Goal: Task Accomplishment & Management: Manage account settings

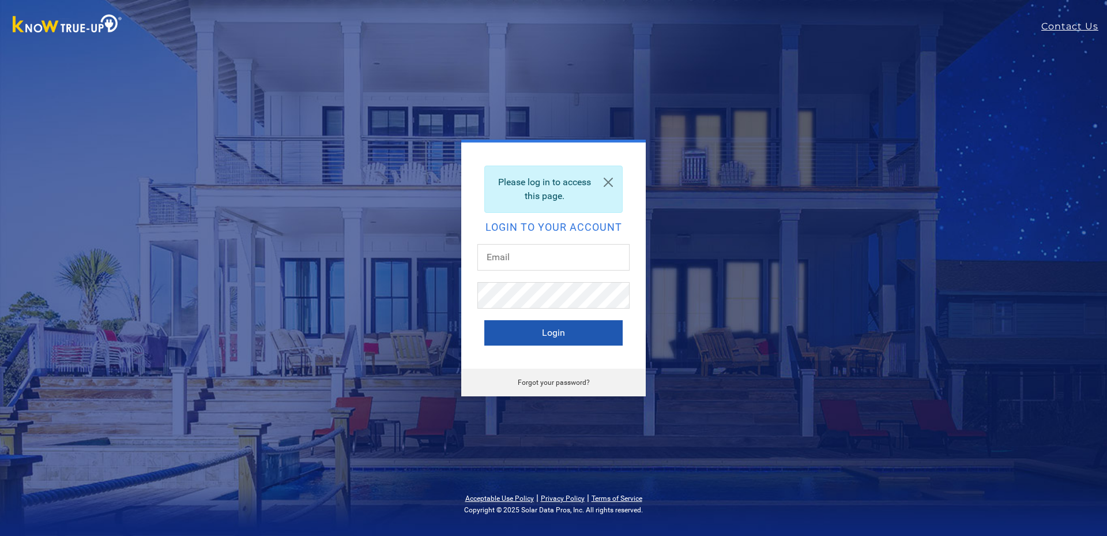
type input "[EMAIL_ADDRESS][DOMAIN_NAME]"
click at [567, 329] on button "Login" at bounding box center [553, 332] width 138 height 25
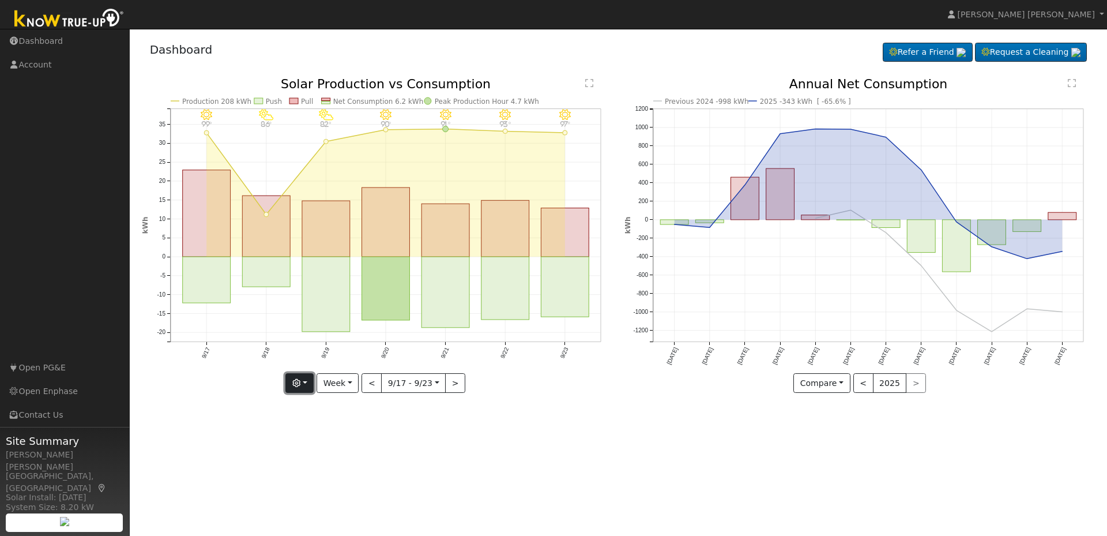
click at [313, 388] on button "button" at bounding box center [299, 383] width 28 height 20
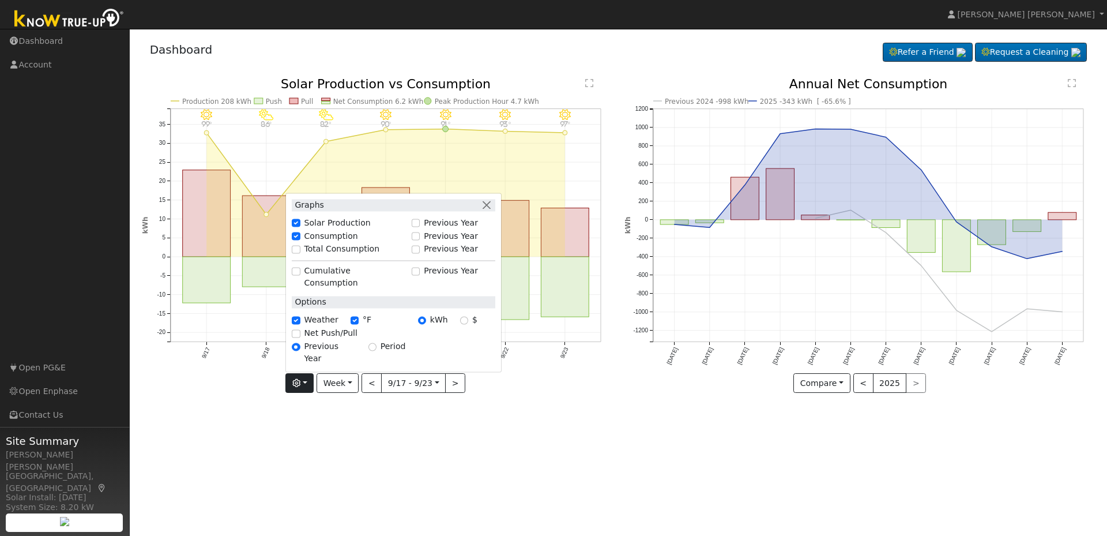
click at [327, 255] on label "Total Consumption" at bounding box center [342, 249] width 76 height 12
click at [300, 253] on input "Total Consumption" at bounding box center [296, 249] width 8 height 8
checkbox input "true"
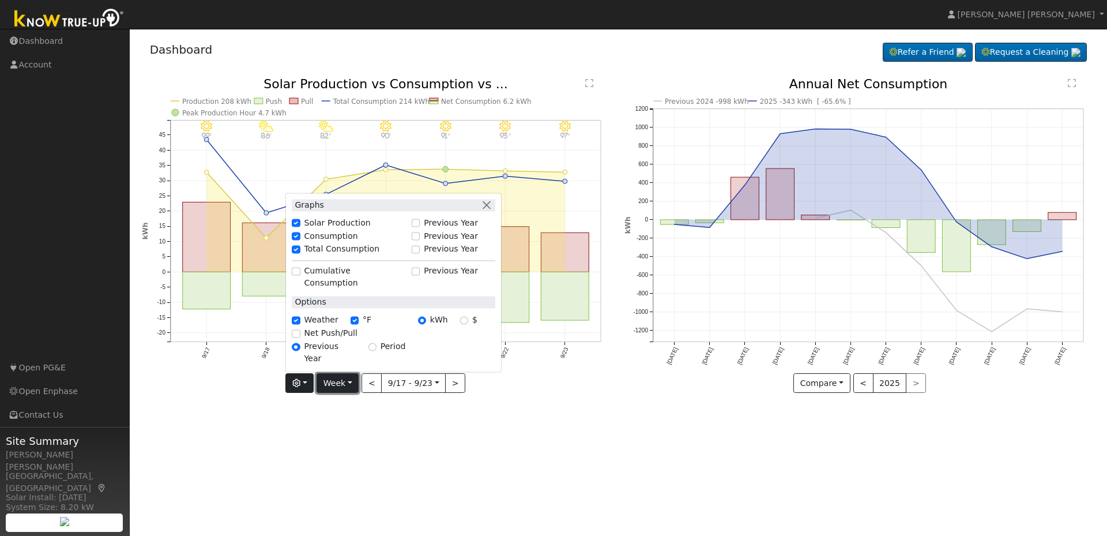
click at [349, 383] on button "Week" at bounding box center [338, 383] width 42 height 20
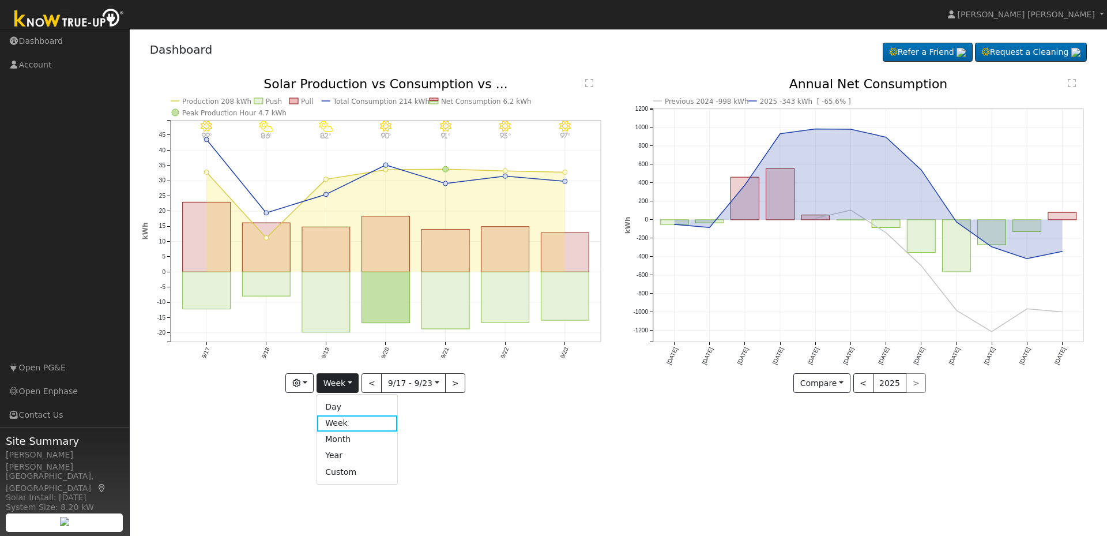
click at [350, 441] on link "Month" at bounding box center [357, 439] width 80 height 16
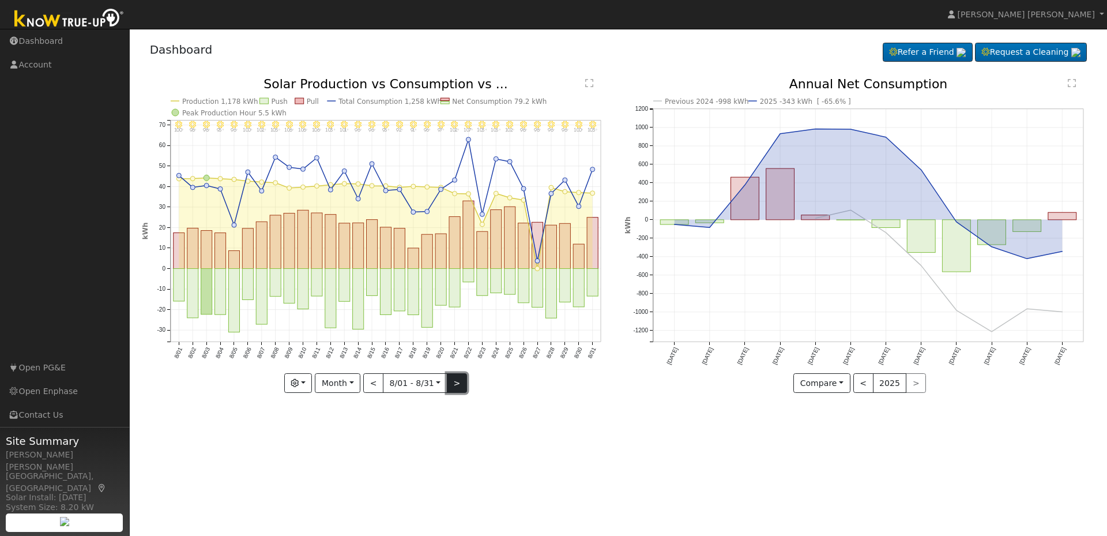
click at [460, 381] on button ">" at bounding box center [457, 383] width 20 height 20
type input "[DATE]"
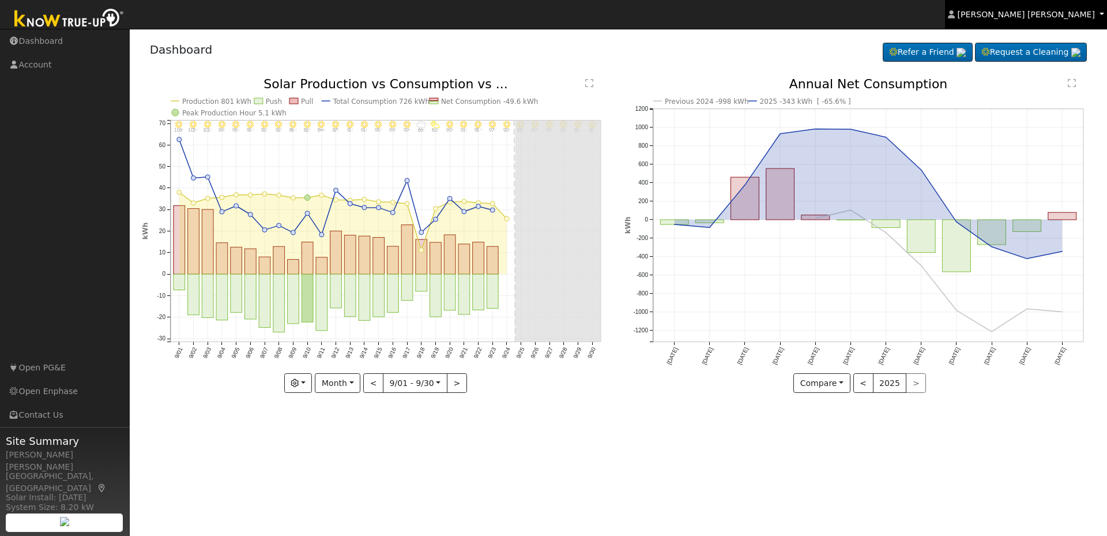
click at [1085, 17] on span "[PERSON_NAME] [PERSON_NAME]" at bounding box center [1026, 14] width 137 height 9
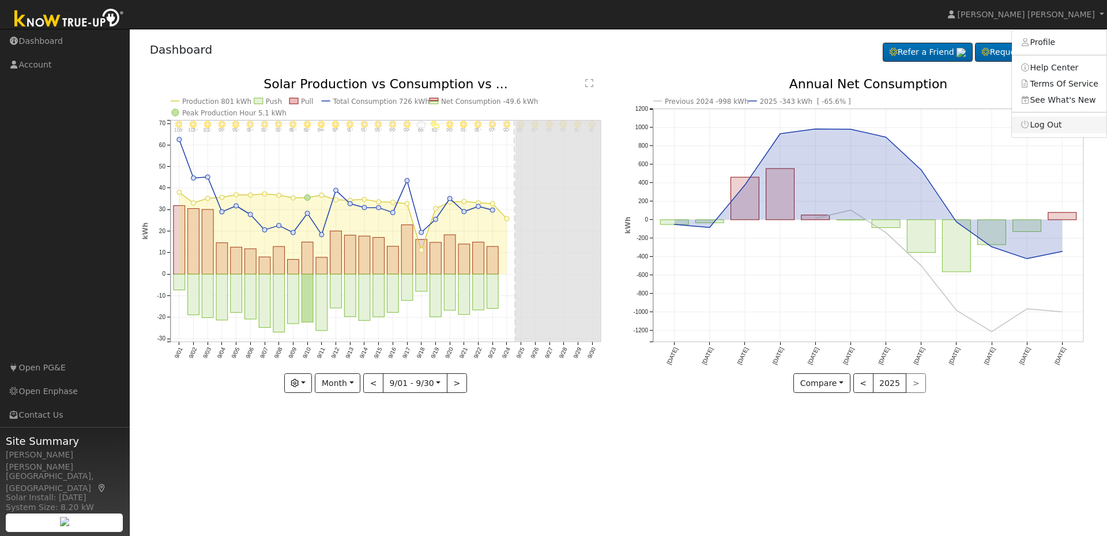
click at [1042, 123] on link "Log Out" at bounding box center [1059, 124] width 95 height 16
